Goal: Information Seeking & Learning: Learn about a topic

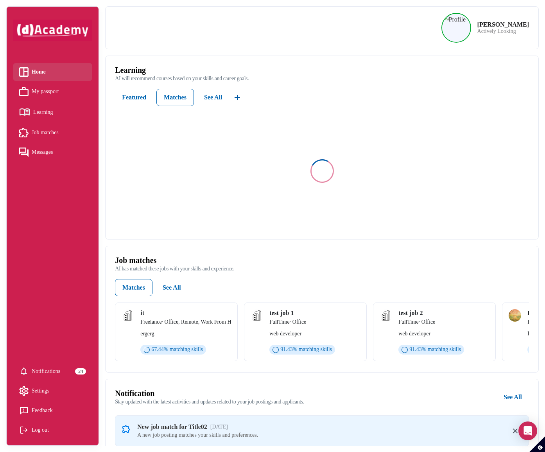
click at [45, 113] on span "Learning" at bounding box center [43, 112] width 20 height 12
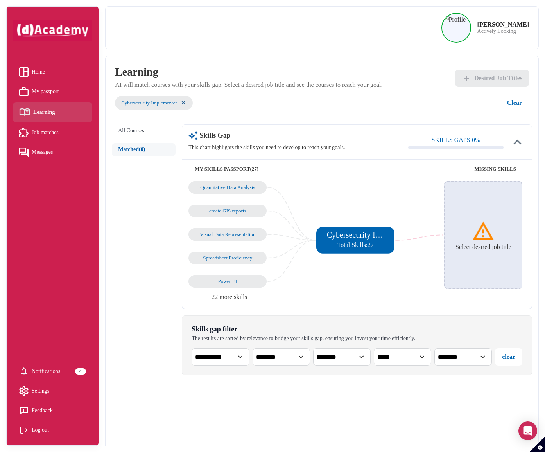
click at [218, 356] on select "**********" at bounding box center [220, 356] width 57 height 17
click at [147, 310] on div "All Courses Matched (0)" at bounding box center [147, 365] width 70 height 482
